Goal: Contribute content: Add original content to the website for others to see

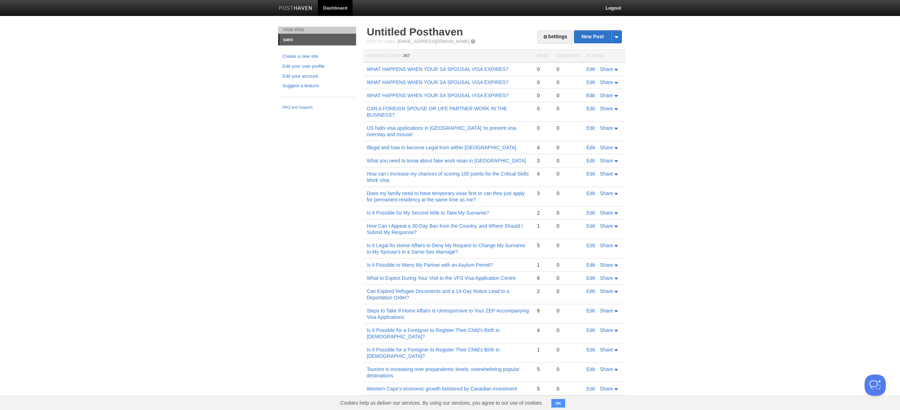
click at [587, 94] on link "Edit" at bounding box center [591, 96] width 9 height 6
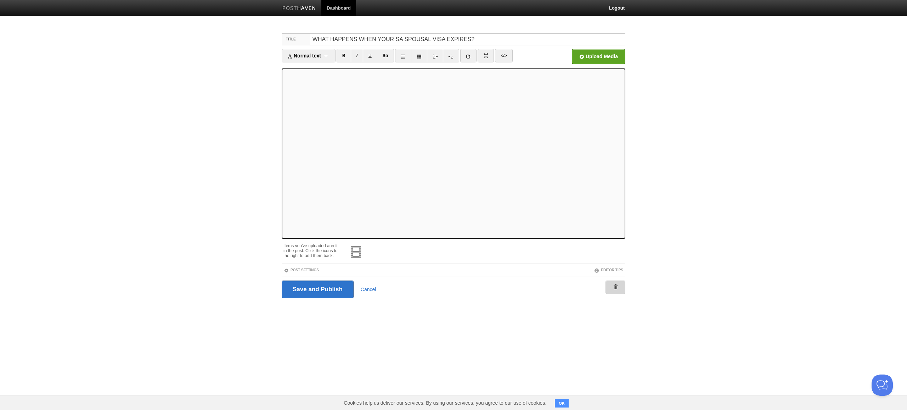
click at [617, 284] on link at bounding box center [616, 286] width 20 height 13
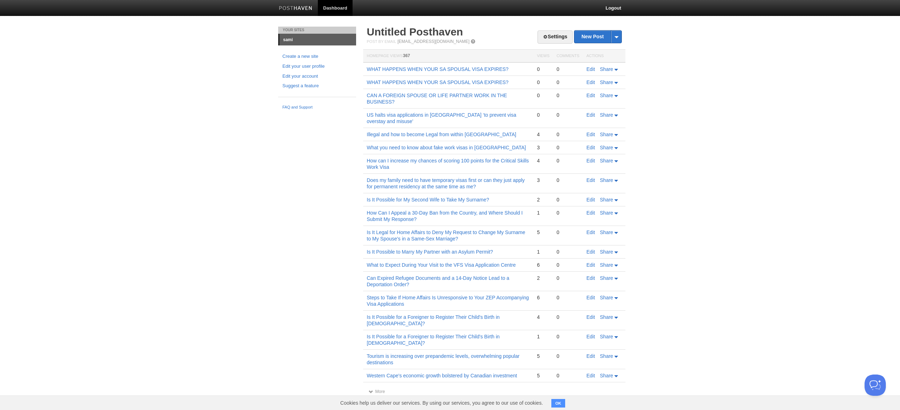
click at [591, 78] on td "Edit Share" at bounding box center [604, 82] width 43 height 13
click at [592, 82] on link "Edit" at bounding box center [591, 82] width 9 height 6
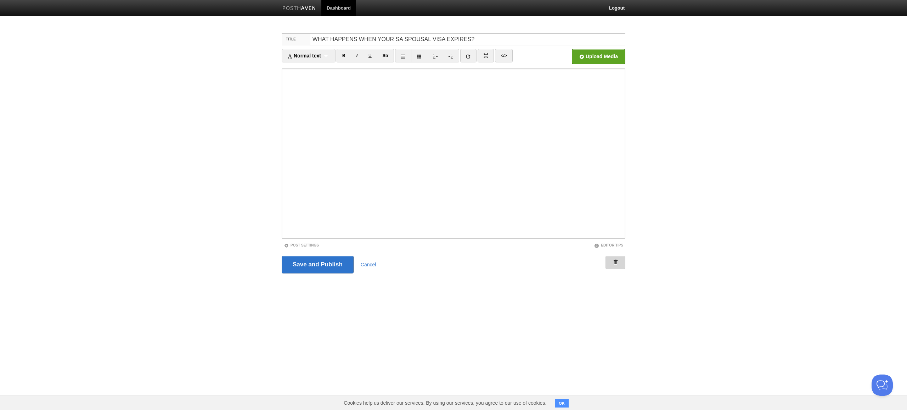
click at [620, 263] on link at bounding box center [616, 262] width 20 height 13
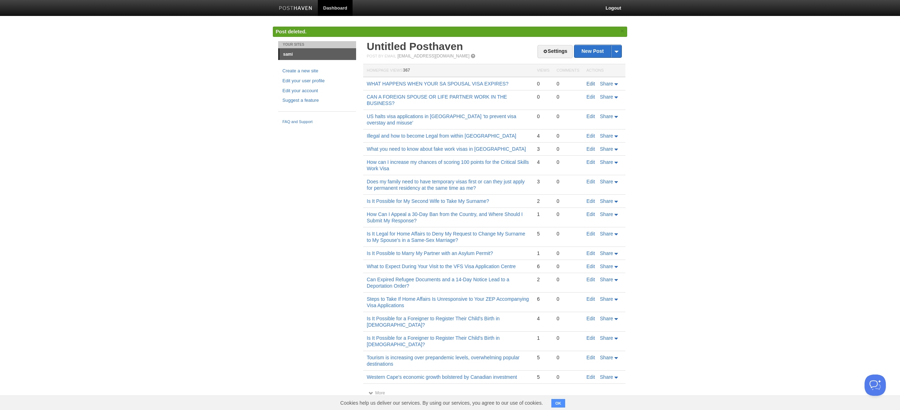
click at [587, 84] on link "Edit" at bounding box center [591, 84] width 9 height 6
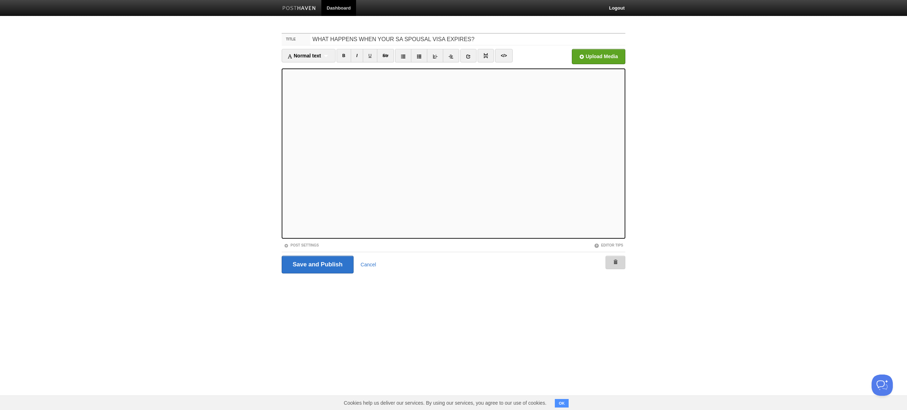
click at [610, 268] on link at bounding box center [616, 262] width 20 height 13
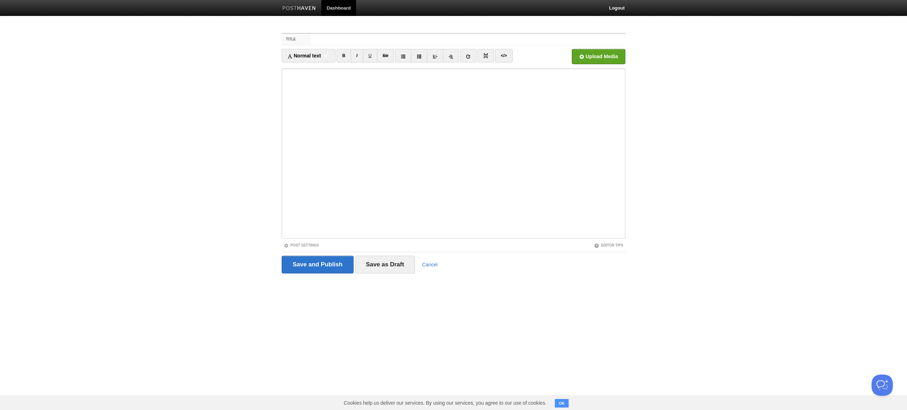
click at [468, 39] on input "Title" at bounding box center [467, 39] width 315 height 11
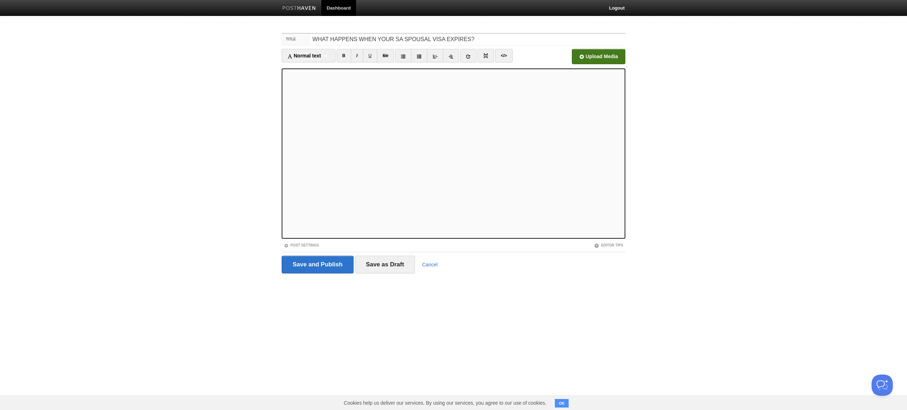
type input "WHAT HAPPENS WHEN YOUR SA SPOUSAL VISA EXPIRES?"
click at [599, 56] on input "file" at bounding box center [385, 58] width 537 height 36
click at [318, 265] on input "Save and Publish" at bounding box center [318, 265] width 72 height 18
